Goal: Information Seeking & Learning: Learn about a topic

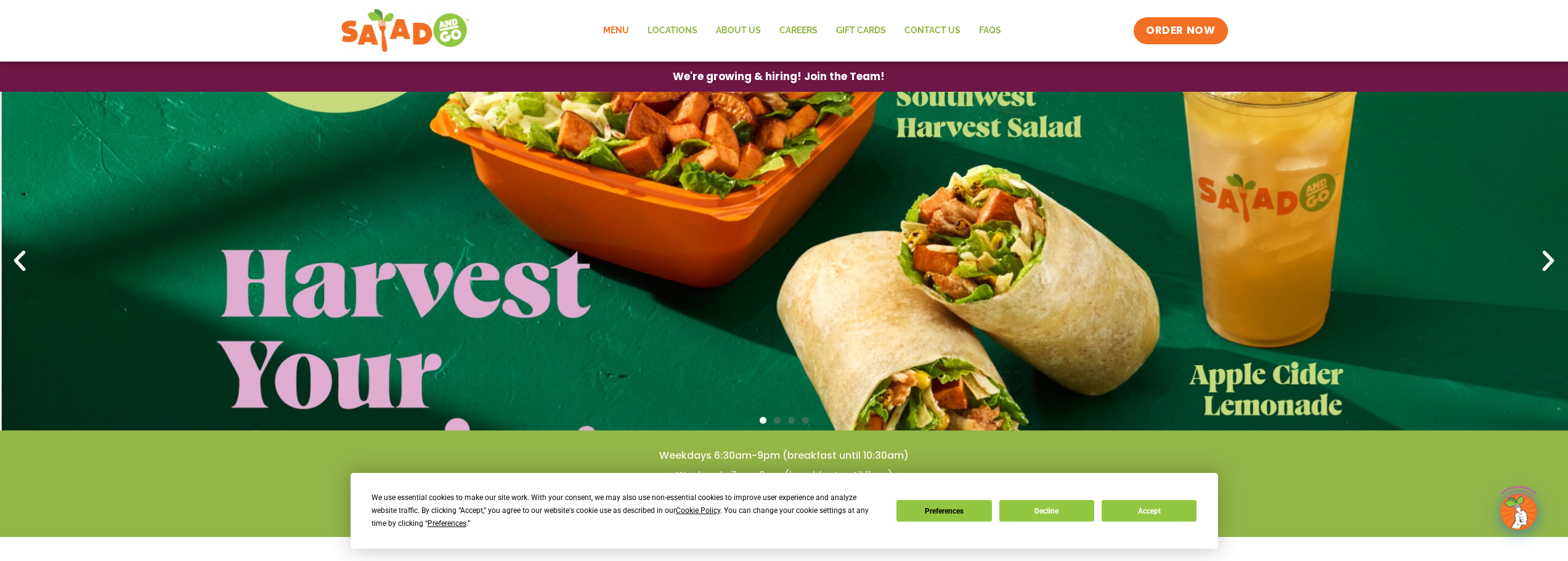
click at [612, 32] on link "Menu" at bounding box center [616, 31] width 44 height 29
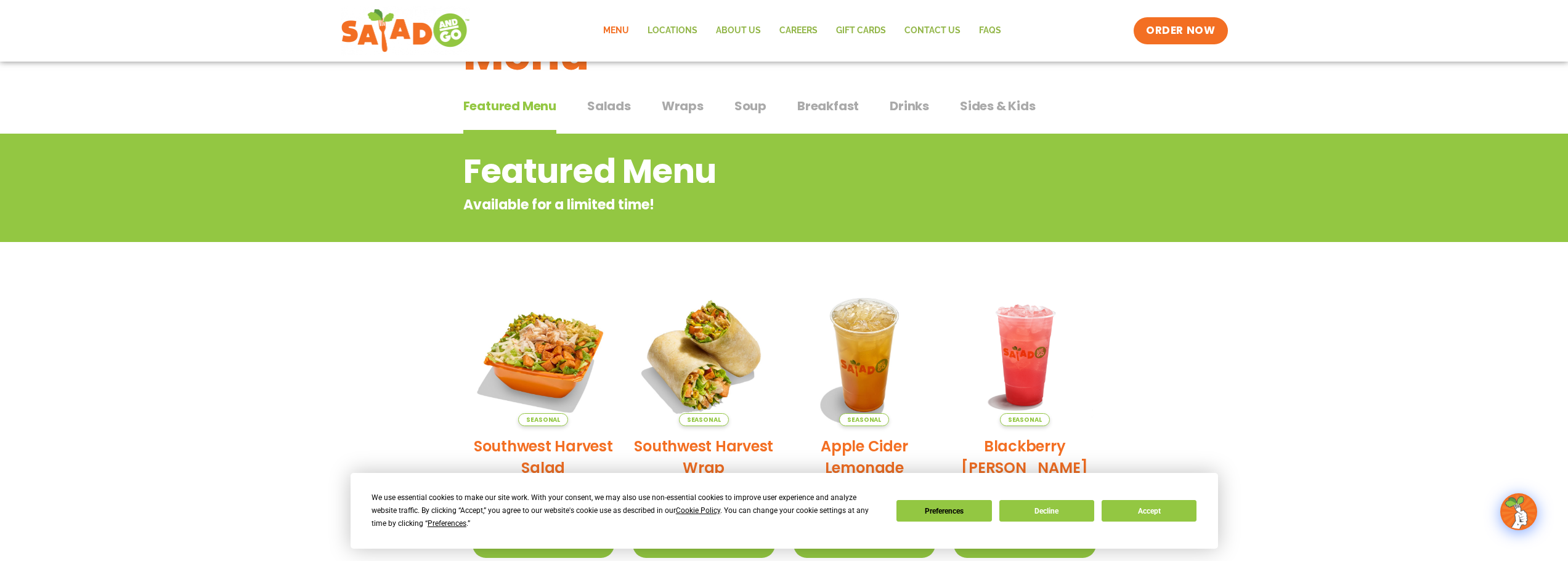
scroll to position [62, 0]
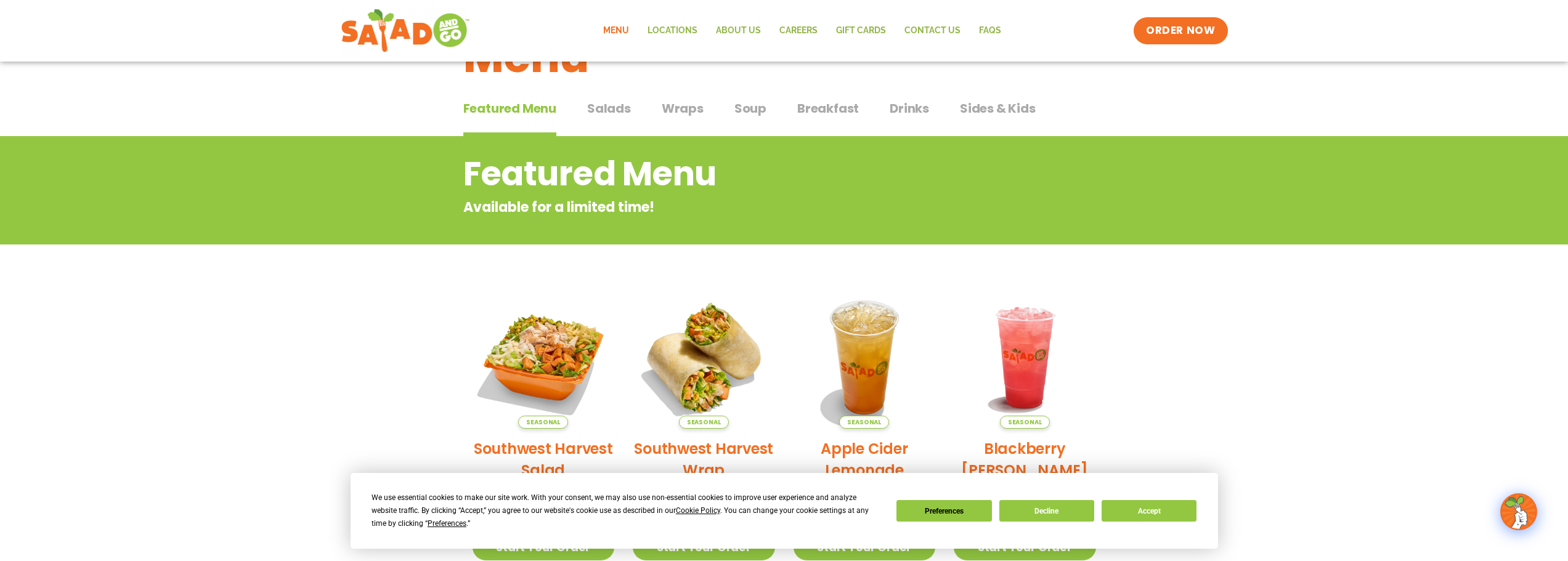
click at [749, 102] on span "Soup" at bounding box center [750, 108] width 32 height 19
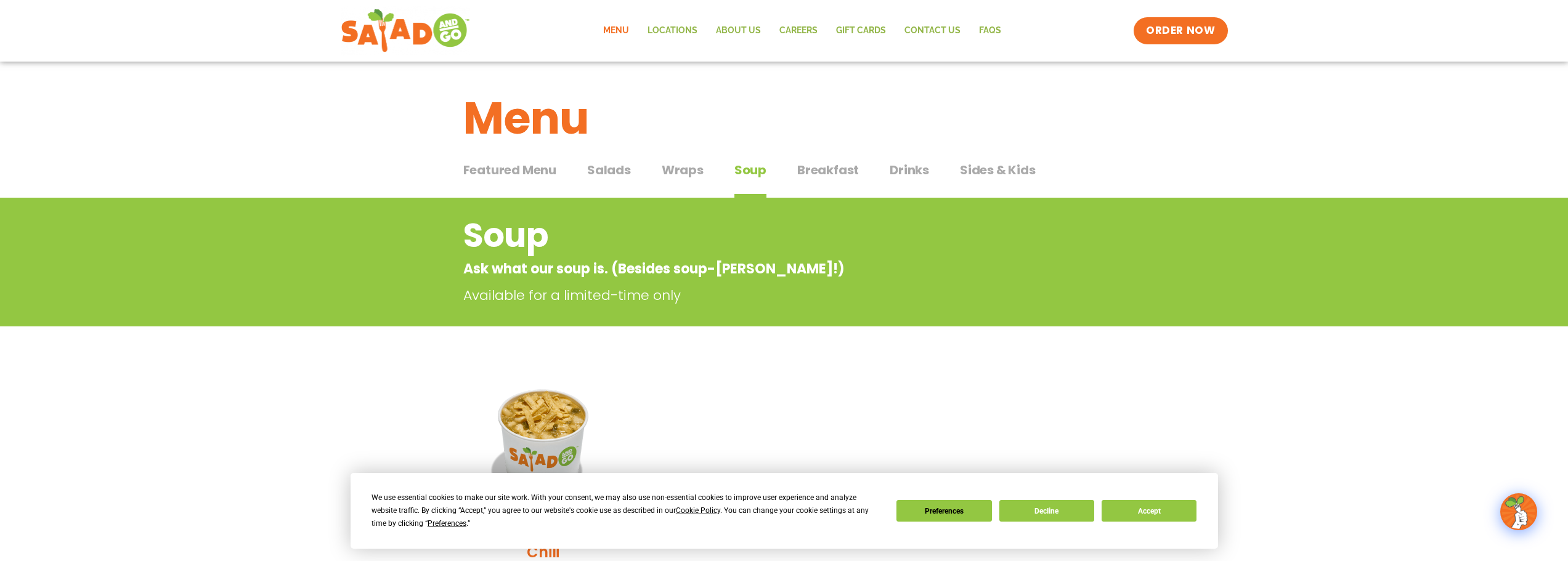
click at [804, 173] on span "Breakfast" at bounding box center [828, 170] width 62 height 19
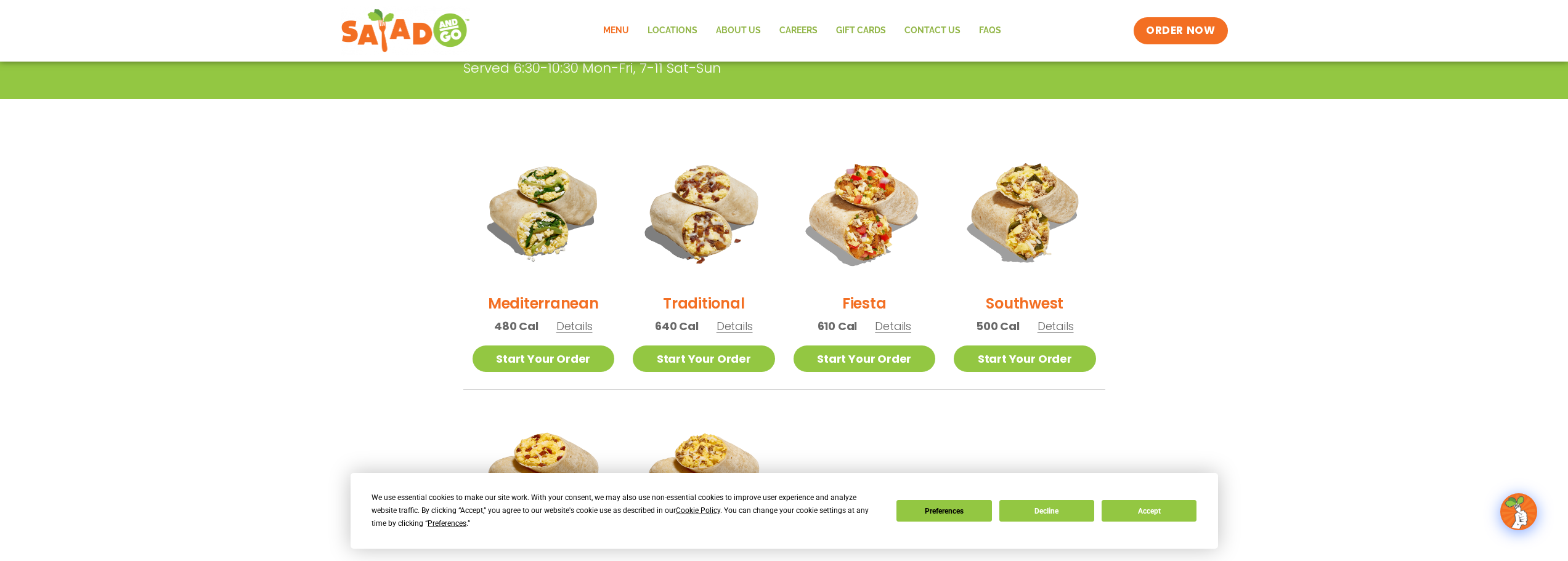
scroll to position [62, 0]
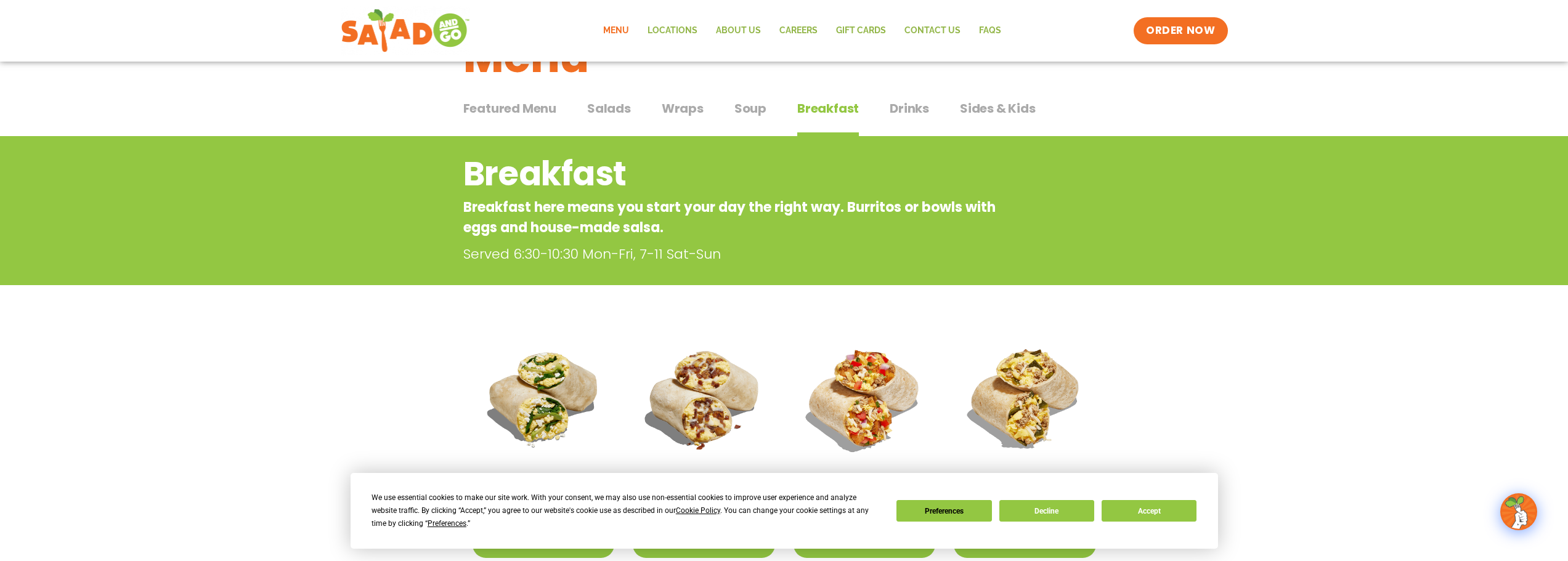
click at [666, 103] on span "Wraps" at bounding box center [683, 108] width 42 height 19
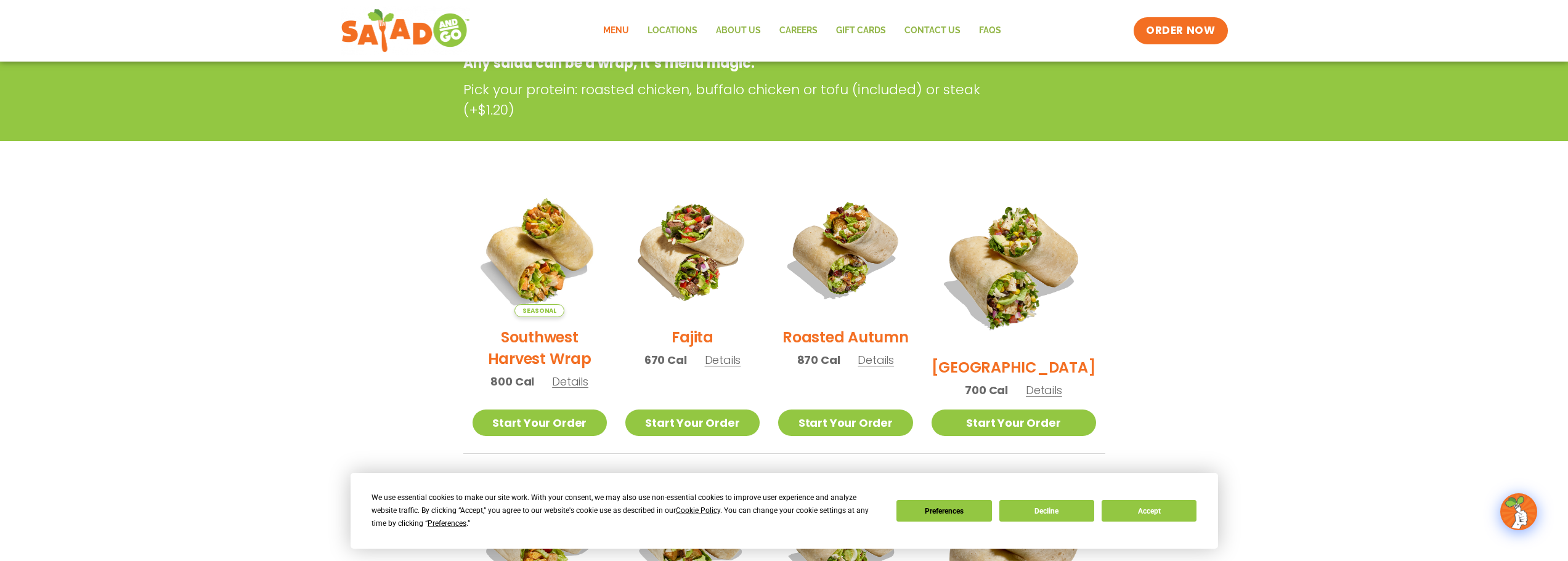
scroll to position [62, 0]
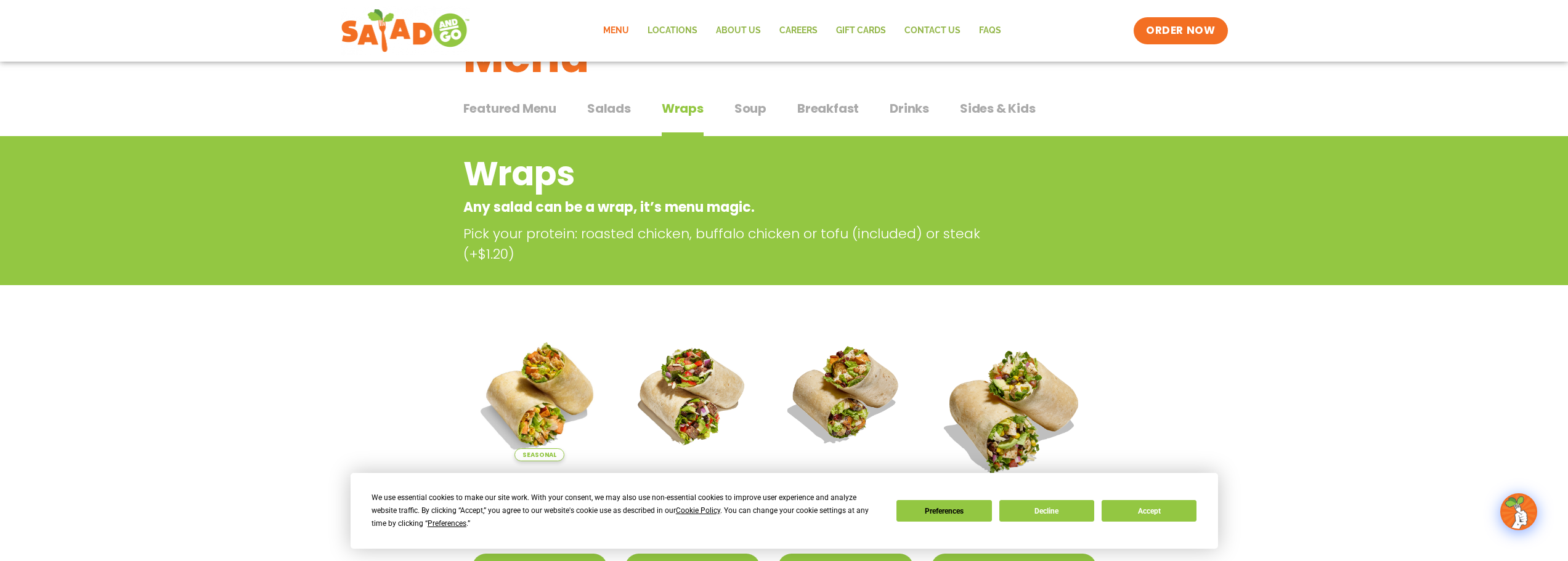
click at [612, 114] on span "Salads" at bounding box center [609, 108] width 44 height 19
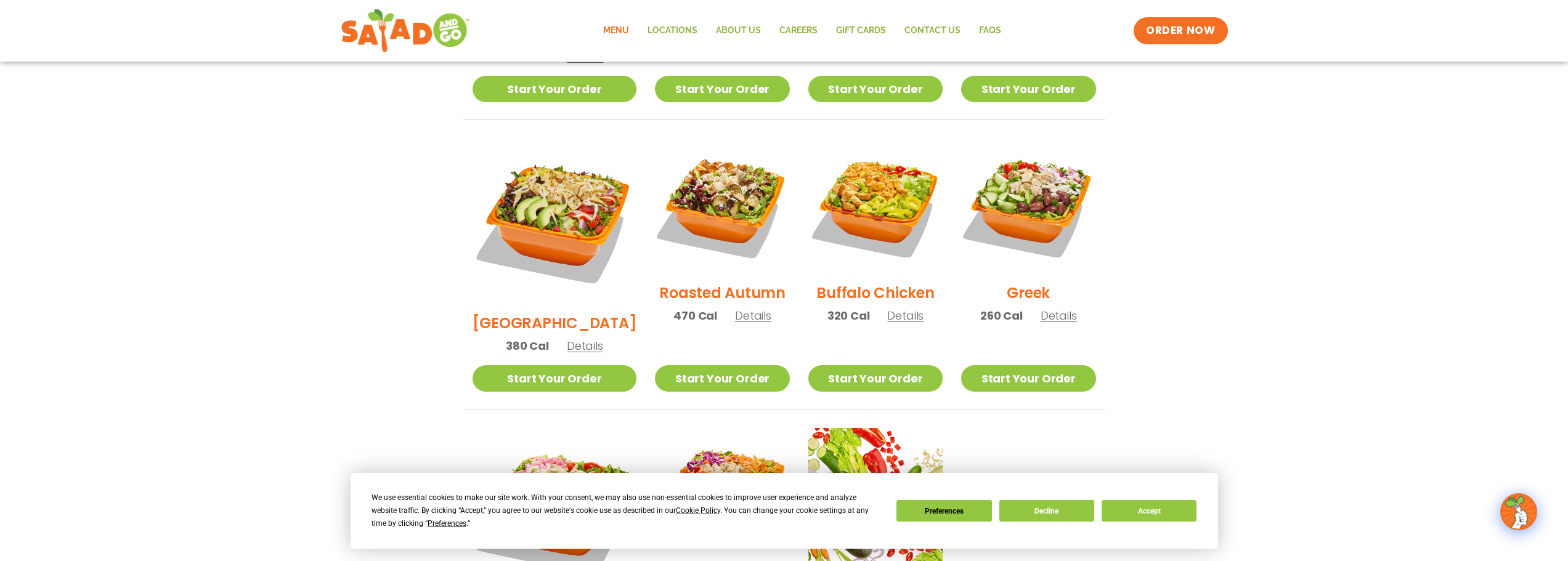
scroll to position [554, 0]
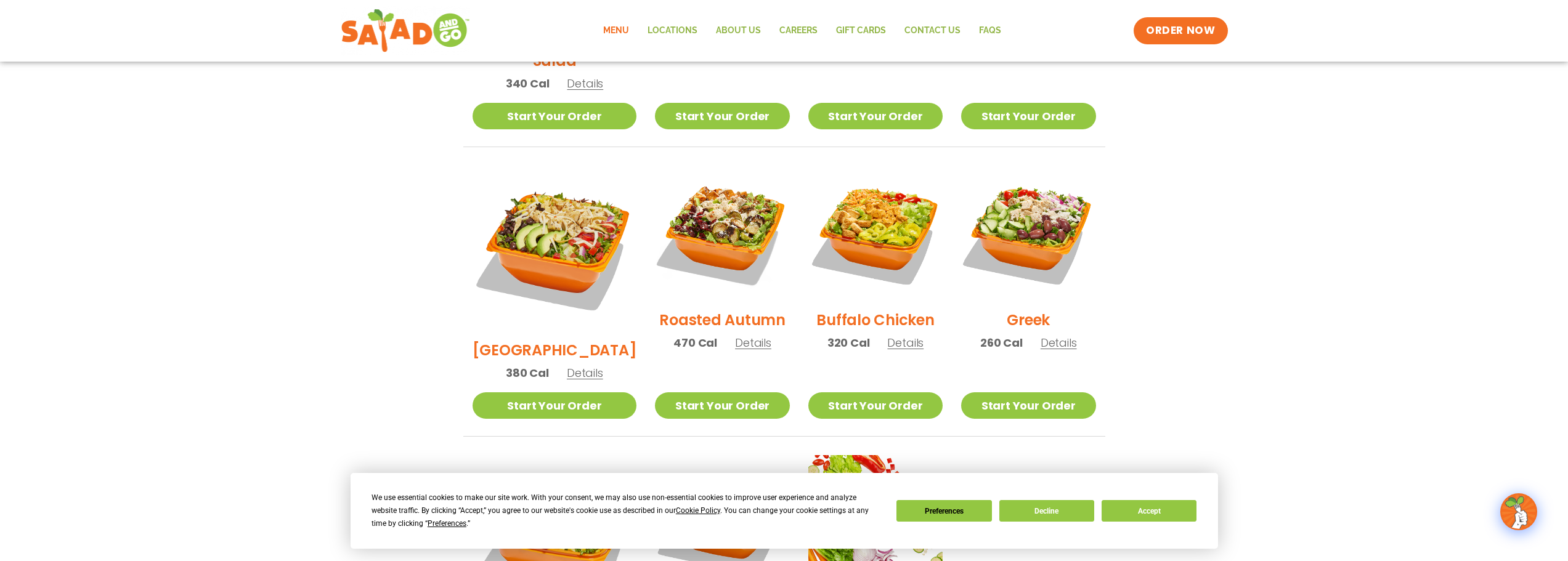
click at [735, 335] on span "Details" at bounding box center [753, 343] width 36 height 15
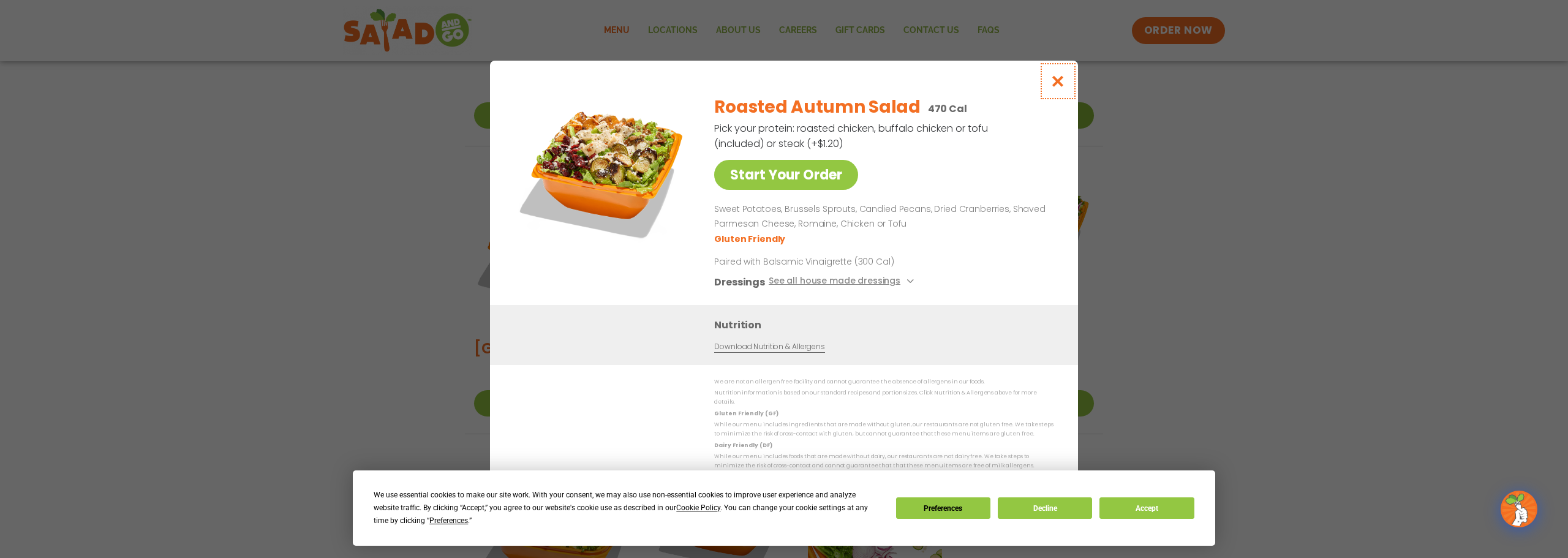
click at [1058, 88] on icon "Close modal" at bounding box center [1058, 81] width 15 height 13
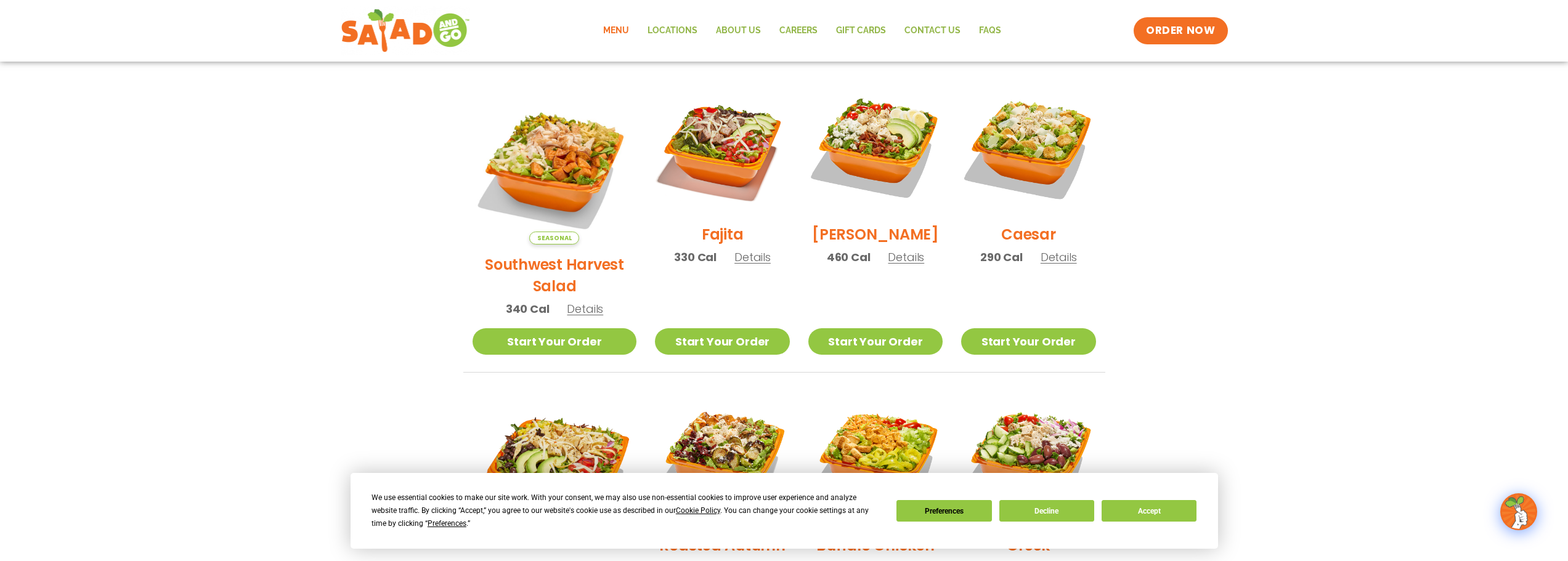
scroll to position [308, 0]
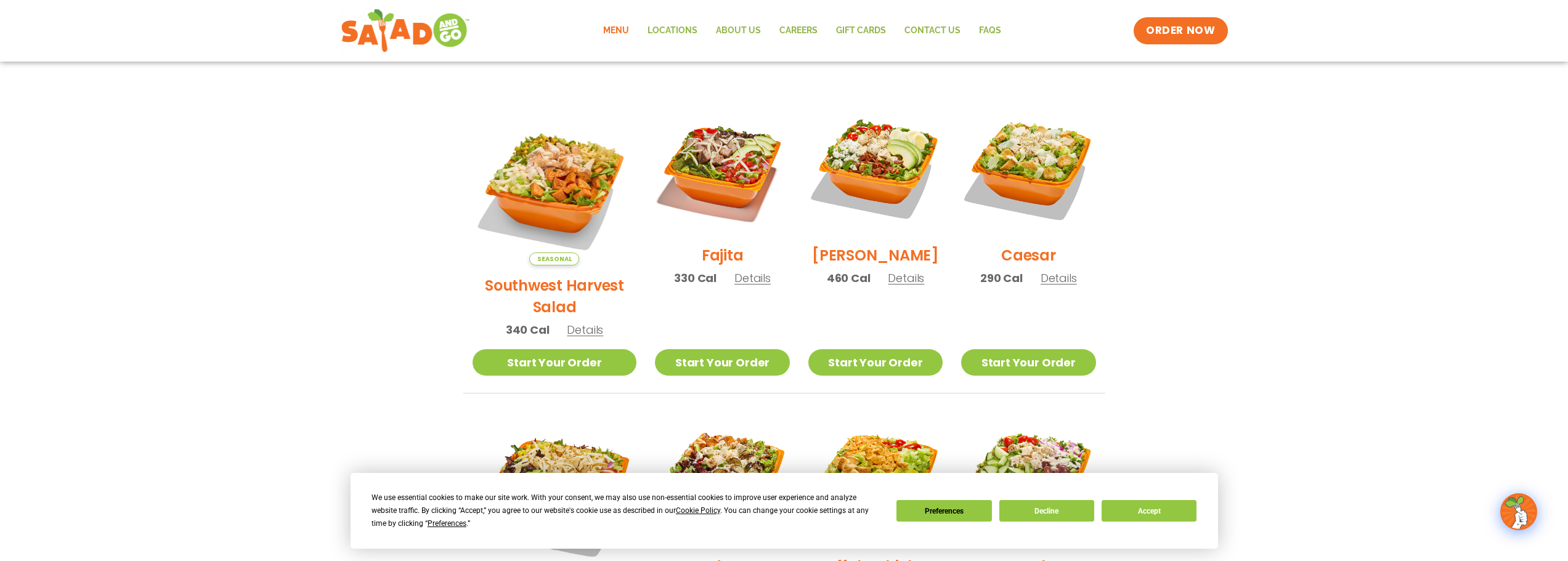
click at [889, 283] on span "Details" at bounding box center [906, 278] width 36 height 15
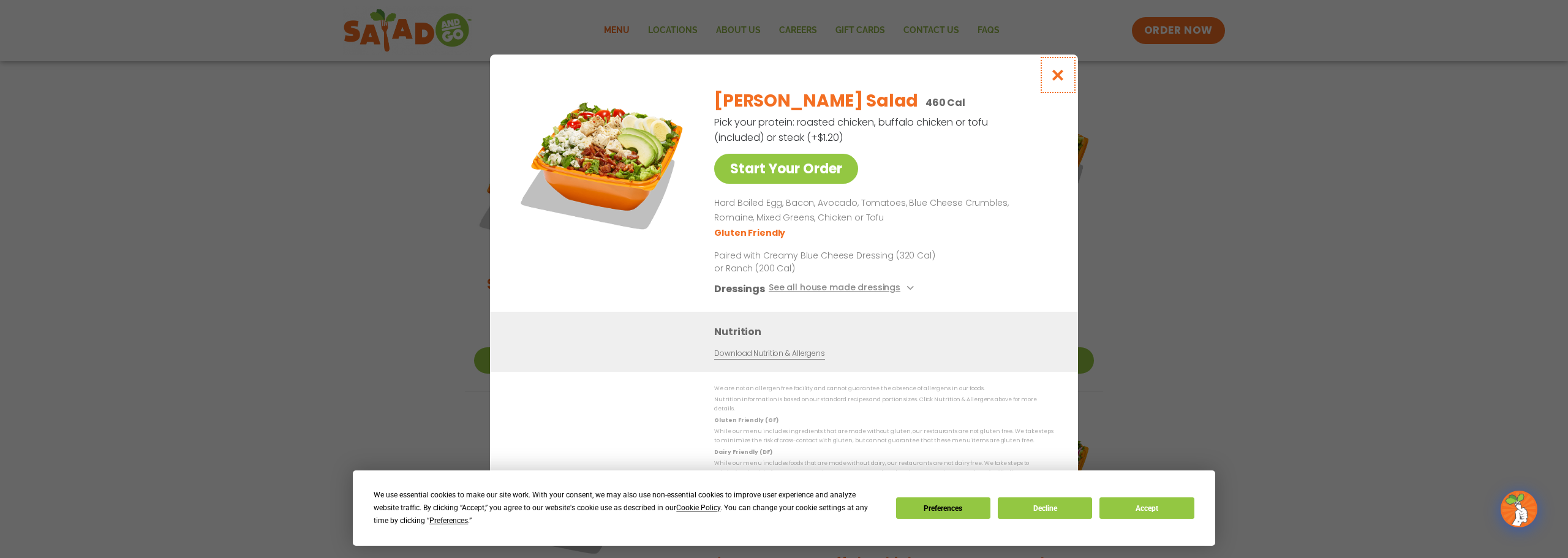
click at [1056, 79] on icon "Close modal" at bounding box center [1058, 75] width 15 height 13
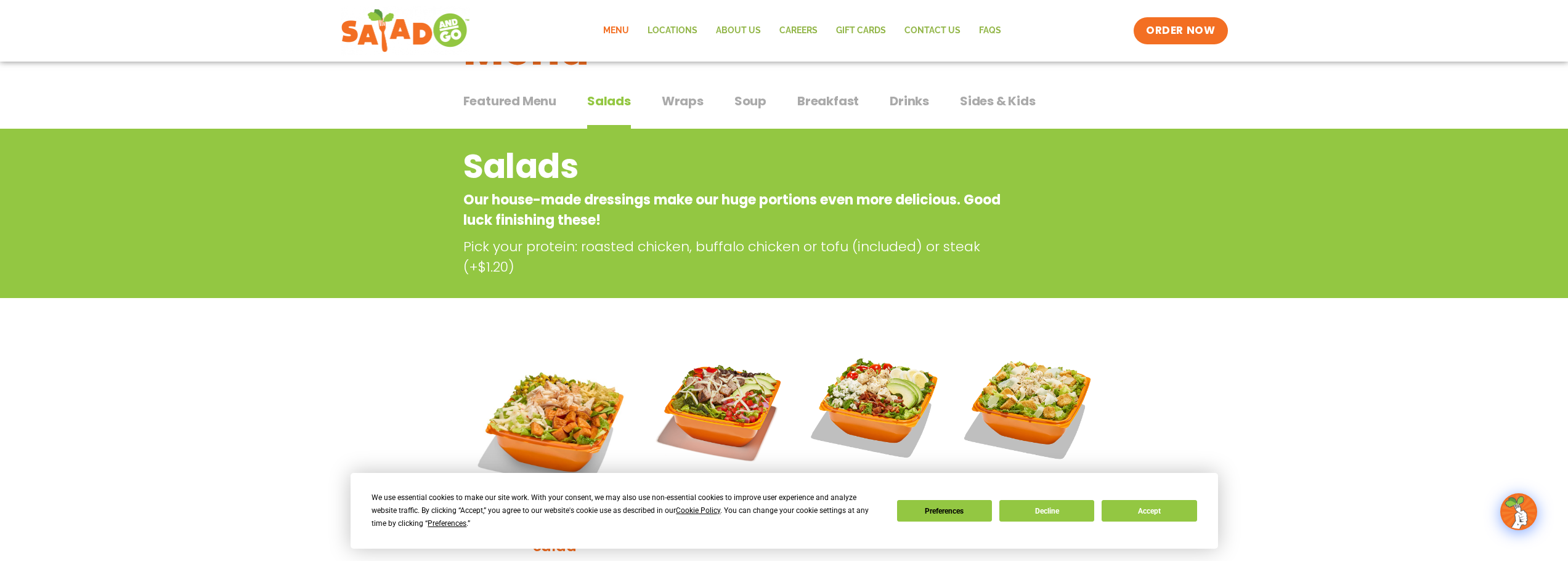
scroll to position [62, 0]
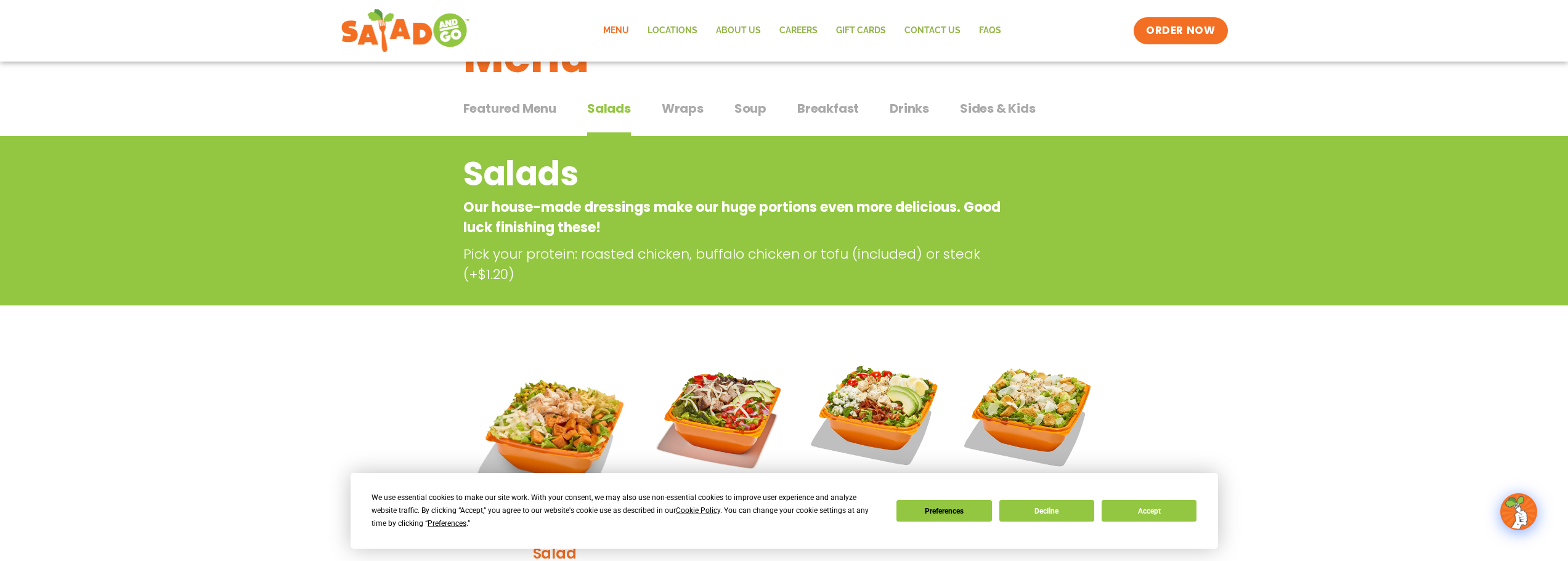
click at [679, 111] on span "Wraps" at bounding box center [683, 108] width 42 height 19
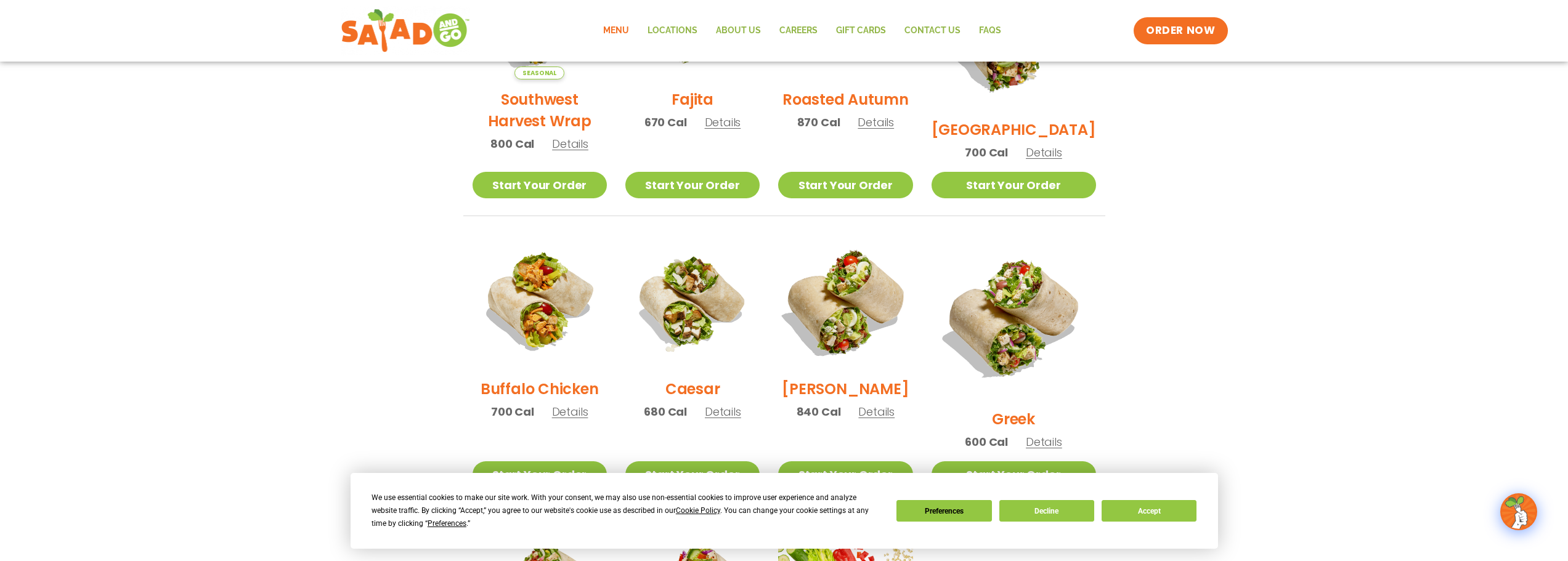
scroll to position [493, 0]
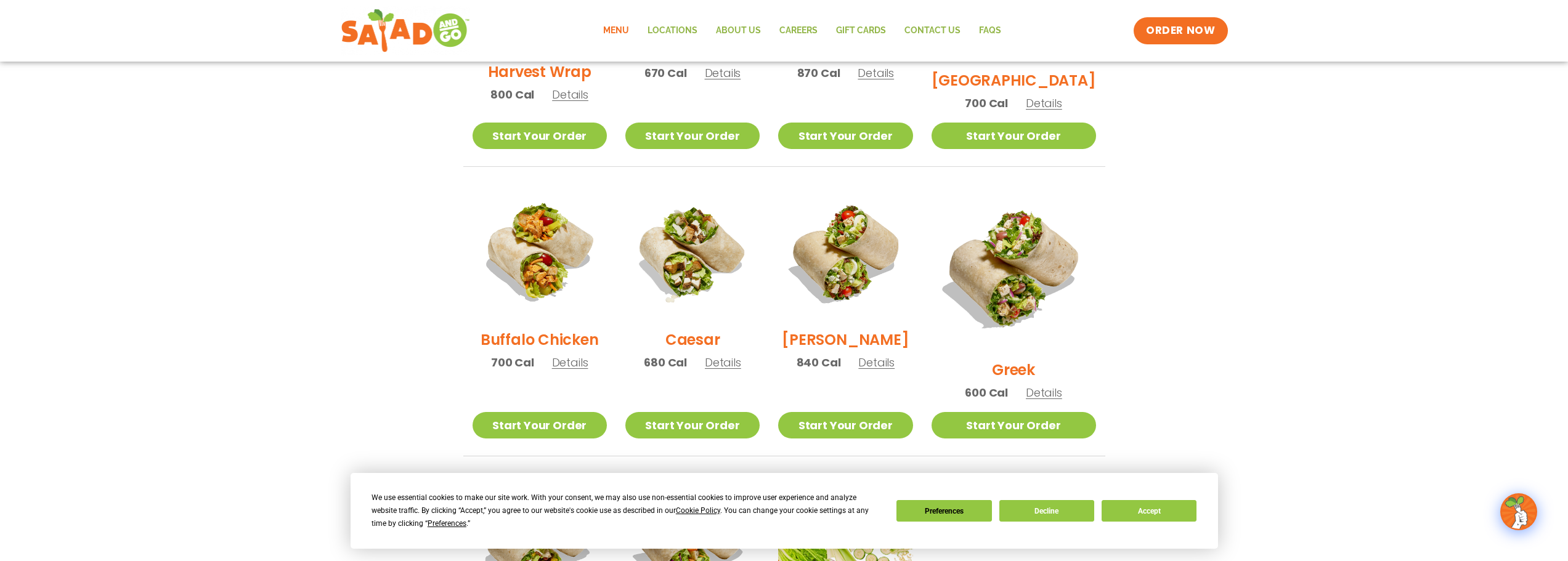
click at [890, 367] on span "Details" at bounding box center [877, 362] width 36 height 15
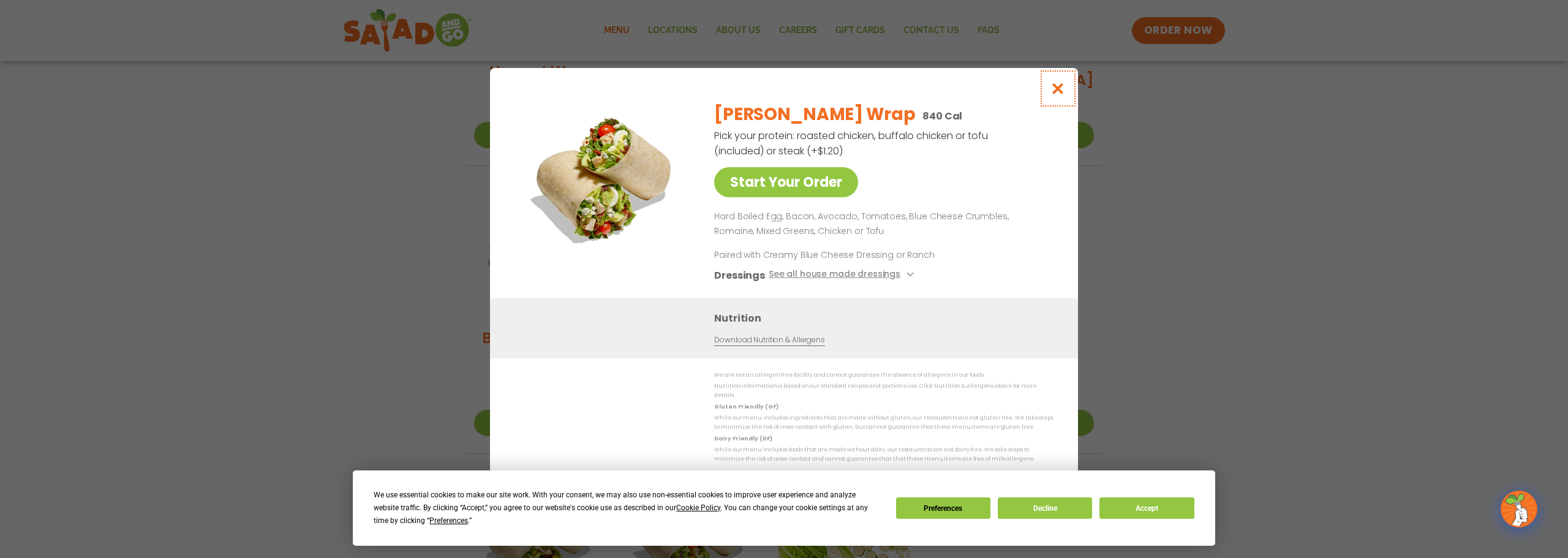
click at [1052, 90] on icon "Close modal" at bounding box center [1058, 88] width 15 height 13
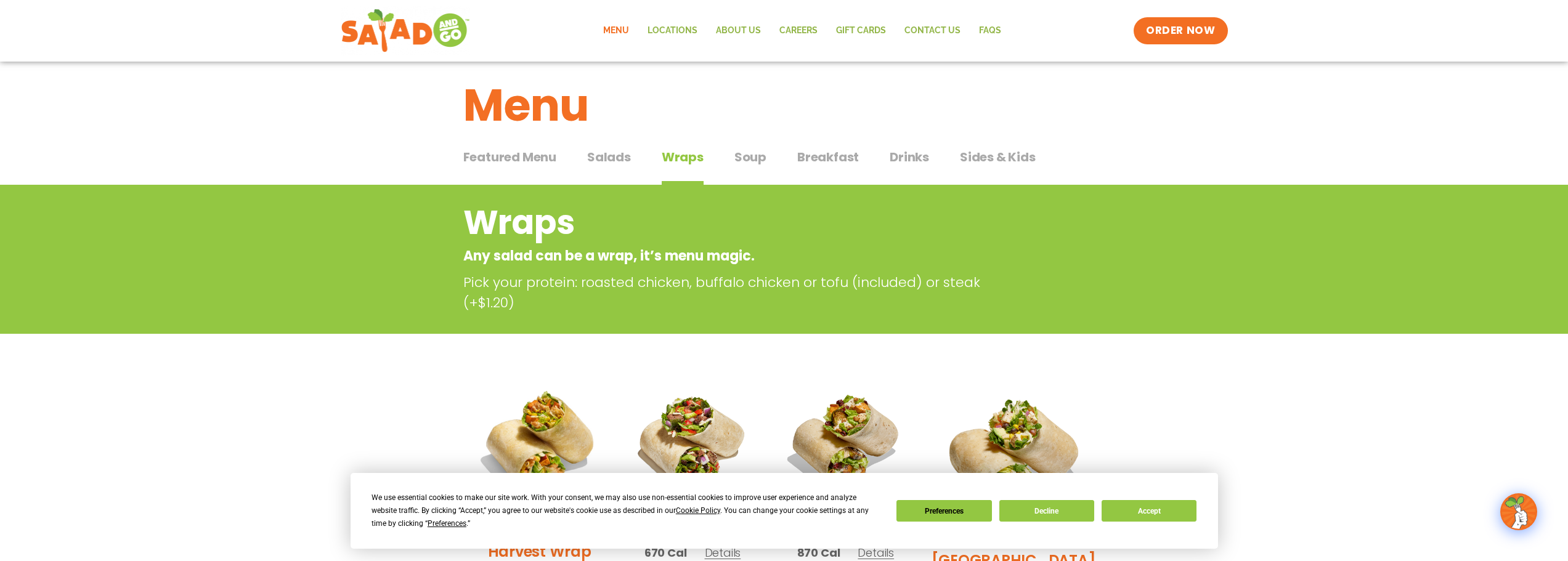
scroll to position [0, 0]
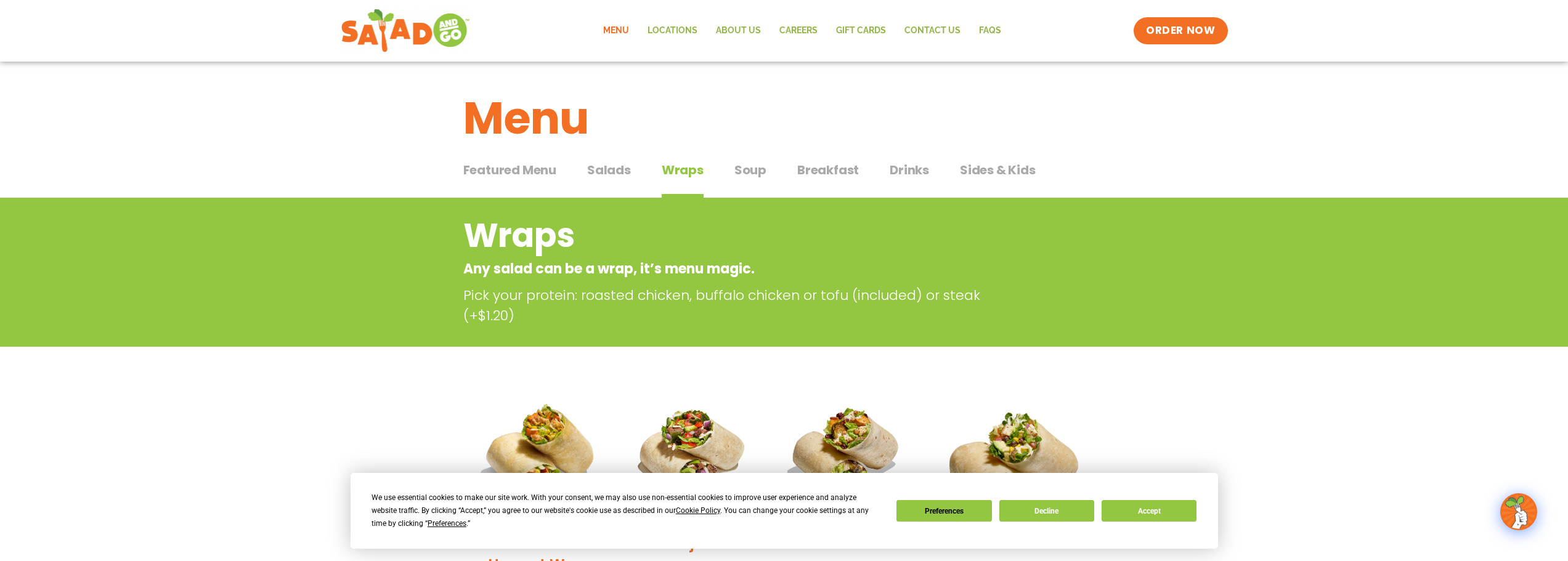
click at [618, 167] on span "Salads" at bounding box center [609, 170] width 44 height 19
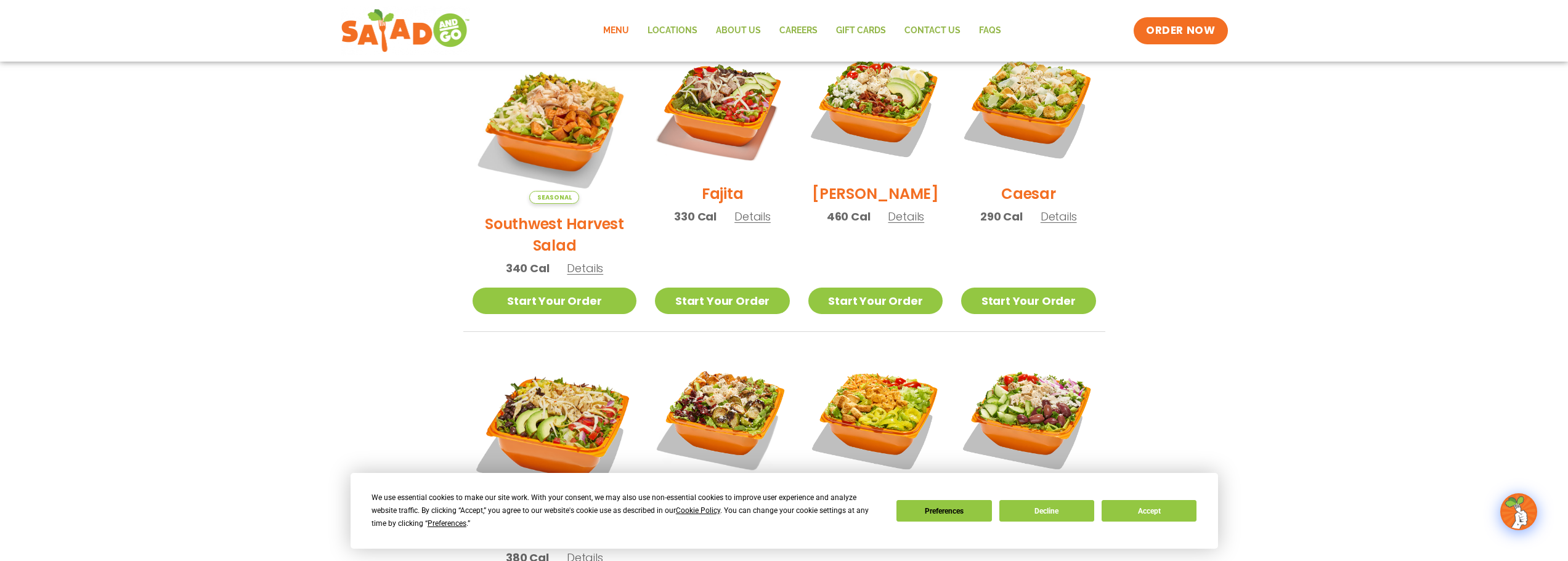
scroll to position [493, 0]
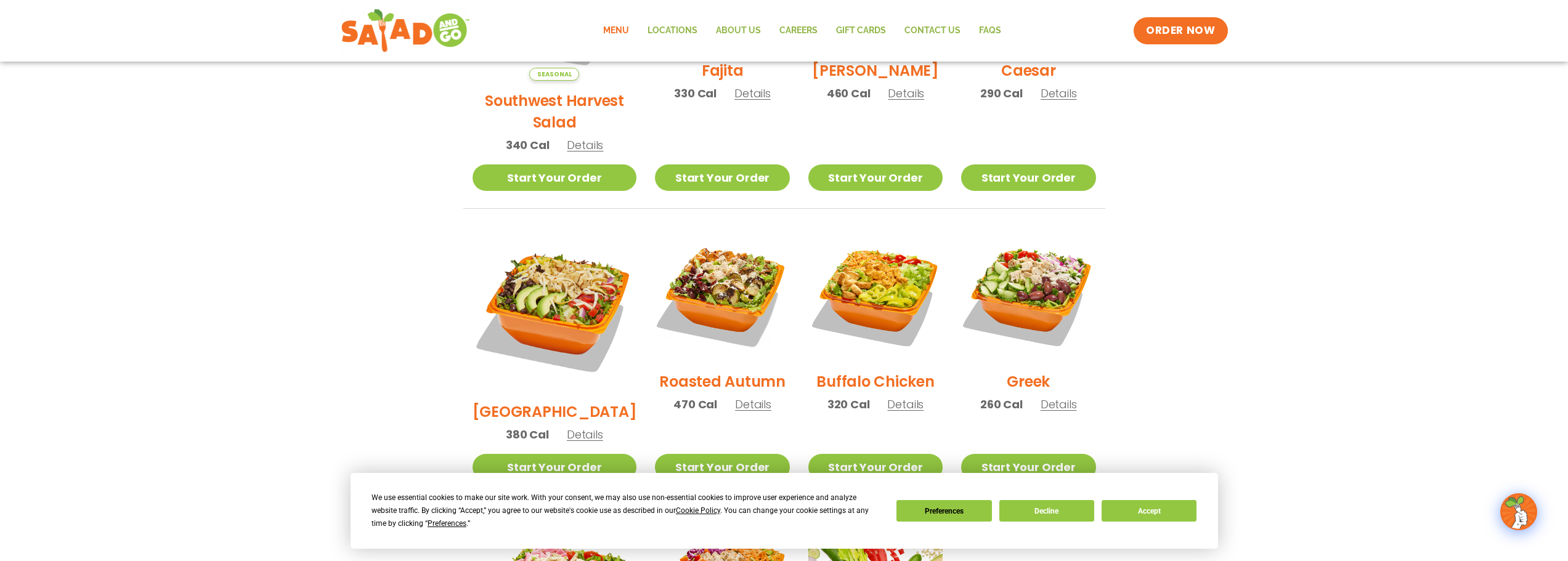
click at [893, 397] on span "Details" at bounding box center [905, 404] width 36 height 15
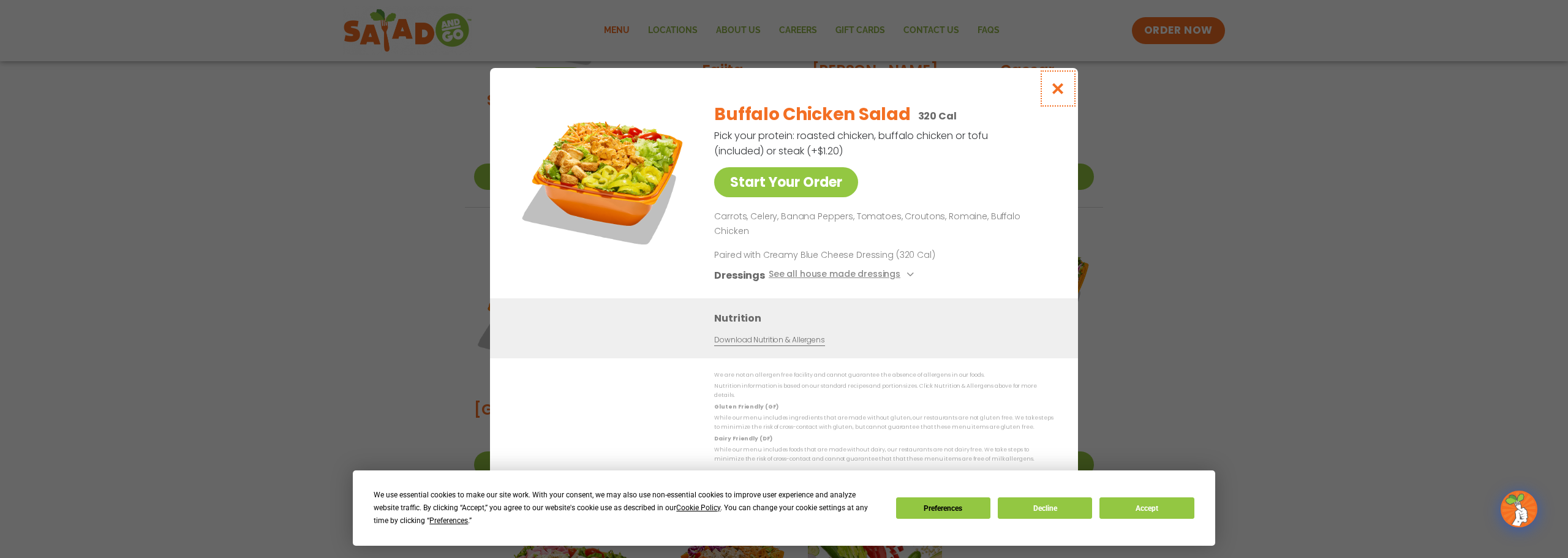
click at [1064, 94] on icon "Close modal" at bounding box center [1058, 88] width 15 height 13
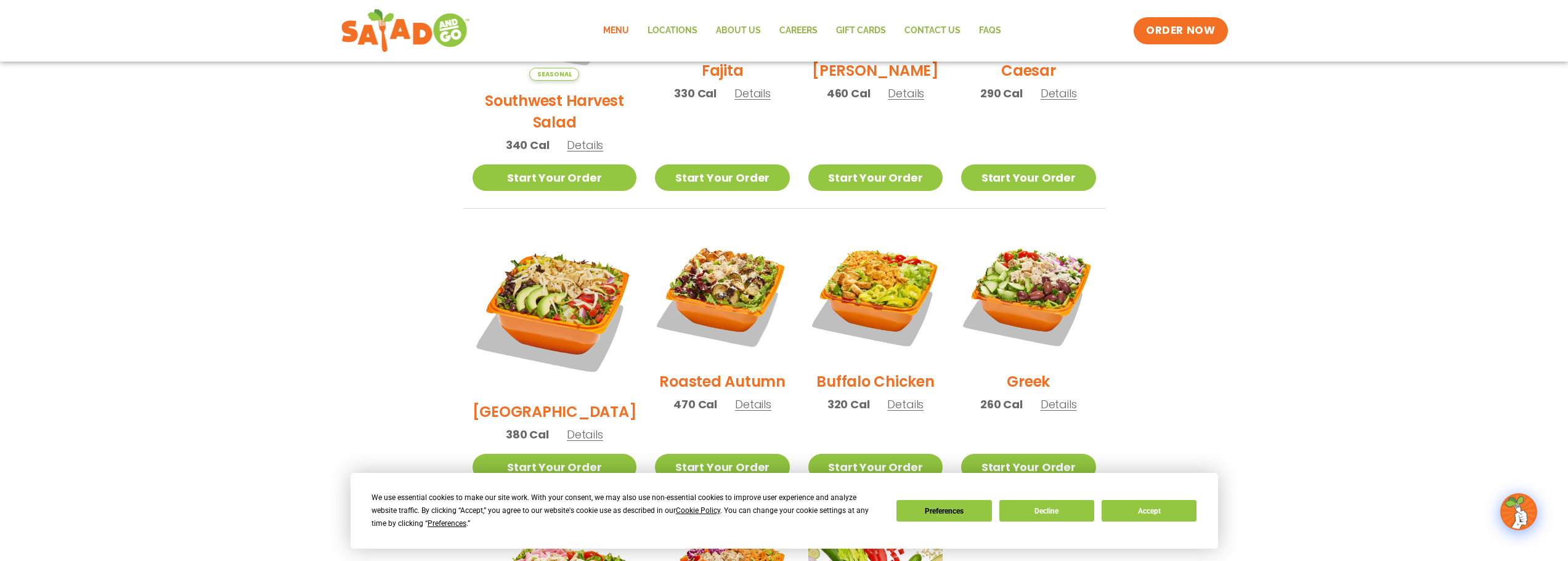
click at [215, 144] on section "Salads Our house-made dressings make our huge portions even more delicious. Goo…" at bounding box center [784, 246] width 1568 height 1083
